Goal: Task Accomplishment & Management: Use online tool/utility

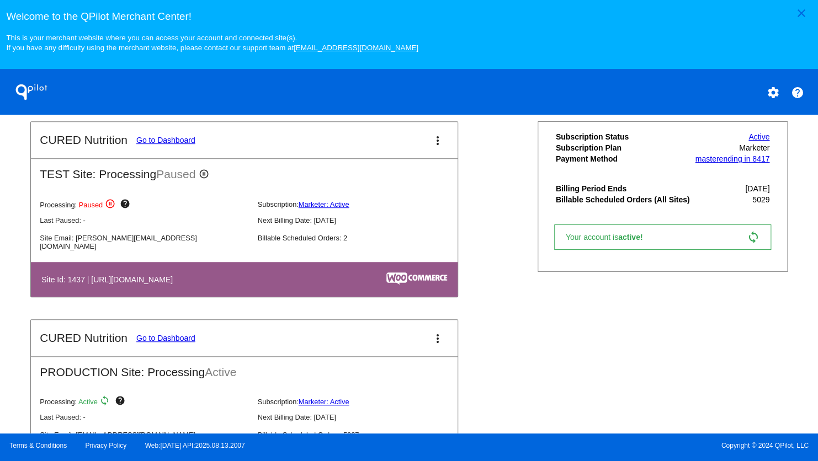
scroll to position [441, 0]
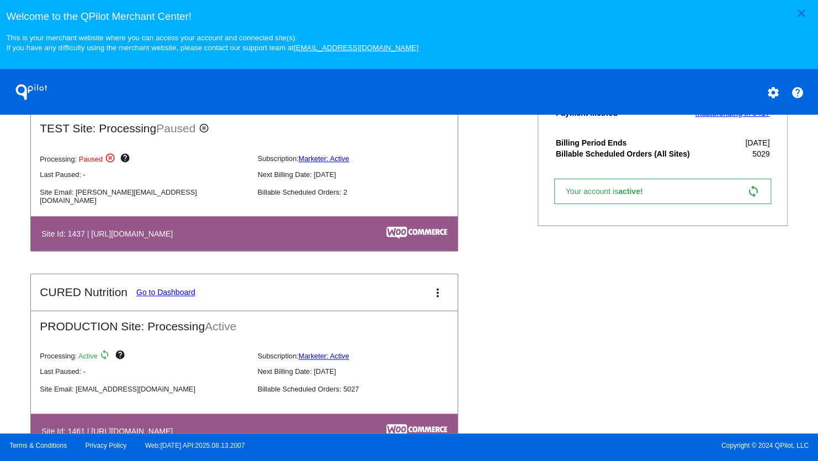
click at [161, 297] on link "Go to Dashboard" at bounding box center [165, 292] width 59 height 9
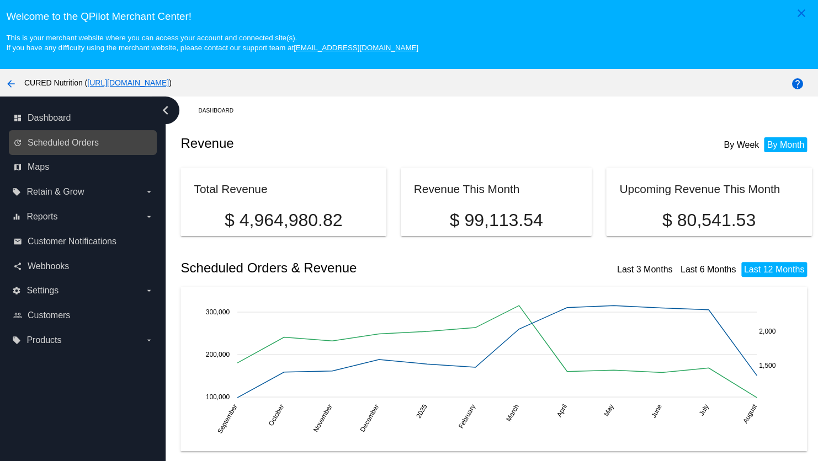
click at [83, 139] on link "update Scheduled Orders" at bounding box center [83, 143] width 140 height 18
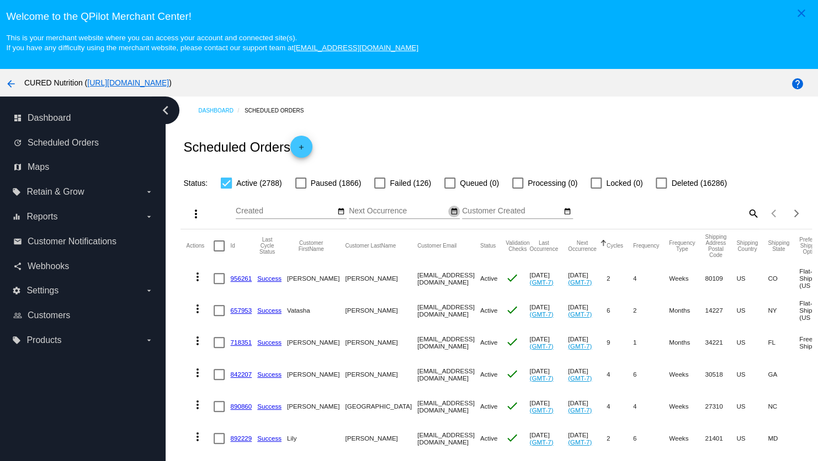
click at [454, 214] on mat-icon "date_range" at bounding box center [454, 211] width 8 height 9
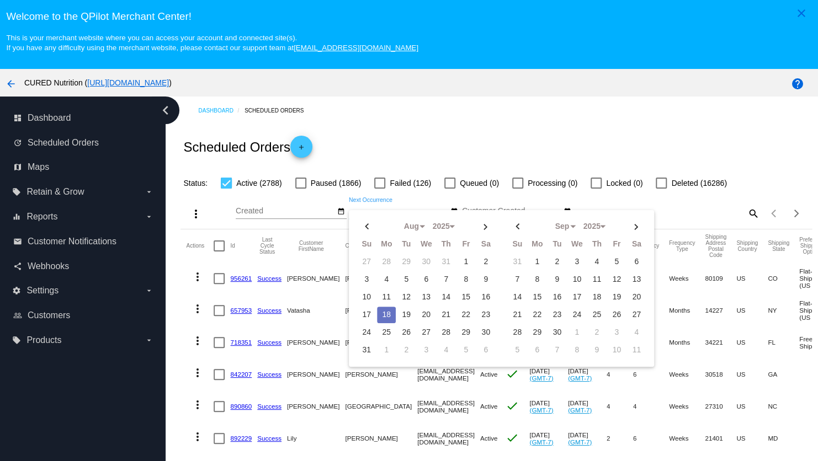
click at [385, 209] on div "Aug Jan Feb Mar Apr Su Mo Tu We Th" at bounding box center [398, 209] width 99 height 22
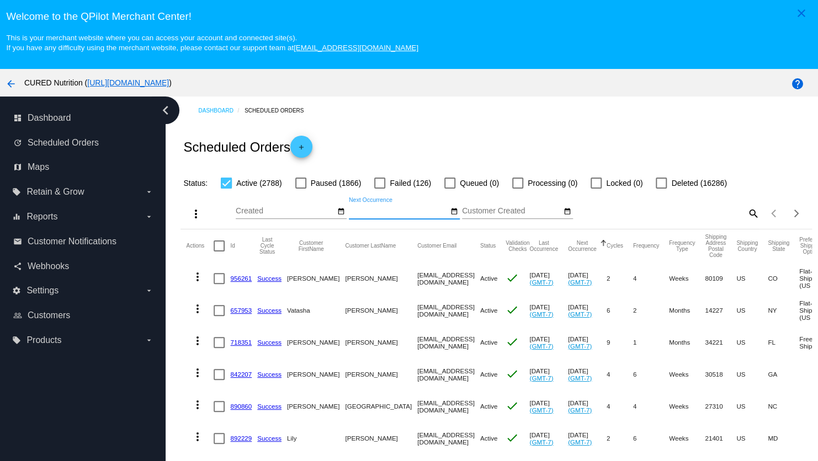
click at [279, 213] on input "Created" at bounding box center [285, 211] width 99 height 9
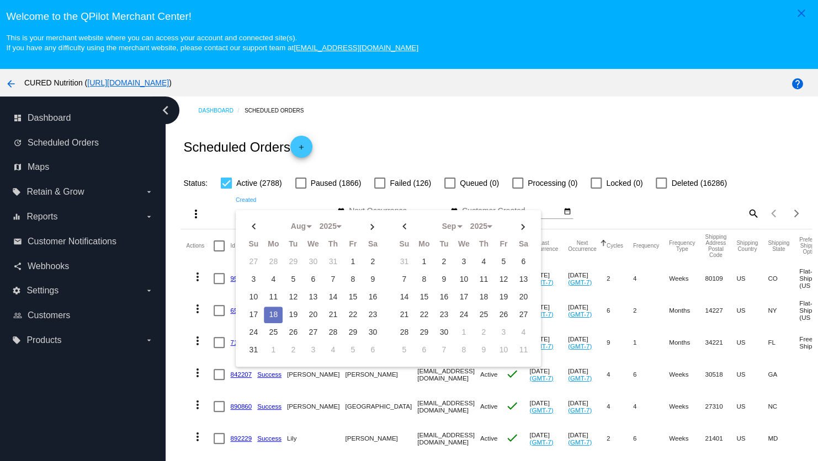
click at [621, 202] on div "more_vert Aug Jan Feb Mar [DATE]" at bounding box center [495, 209] width 631 height 39
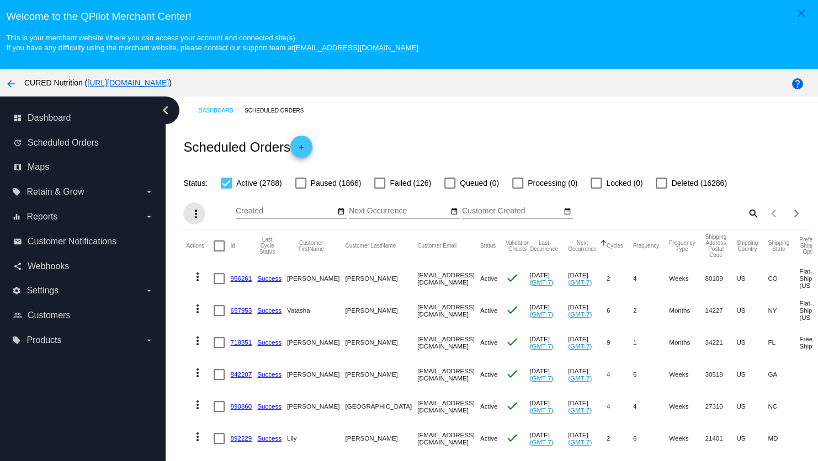
click at [195, 216] on mat-icon "more_vert" at bounding box center [195, 213] width 13 height 13
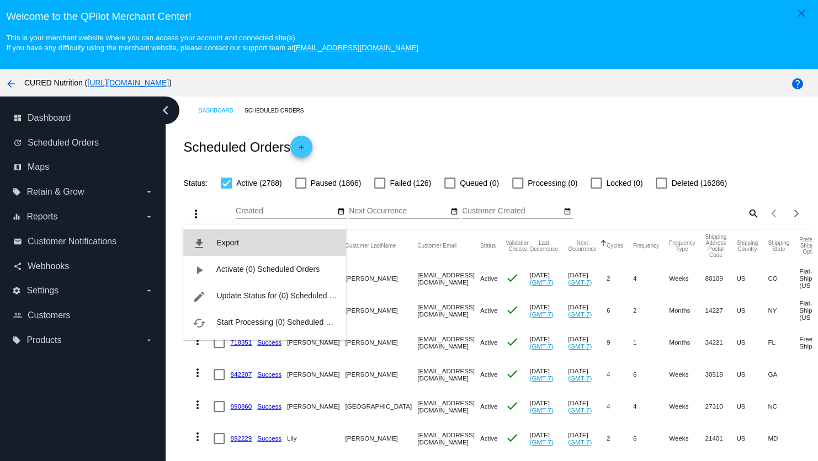
click at [228, 248] on button "file_download Export" at bounding box center [264, 243] width 163 height 26
